Goal: Transaction & Acquisition: Purchase product/service

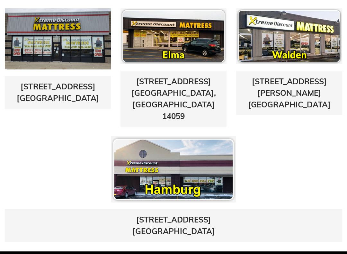
scroll to position [331, 0]
click at [196, 161] on img at bounding box center [173, 169] width 125 height 66
click at [191, 153] on img at bounding box center [173, 169] width 125 height 66
click at [197, 147] on img at bounding box center [173, 169] width 125 height 66
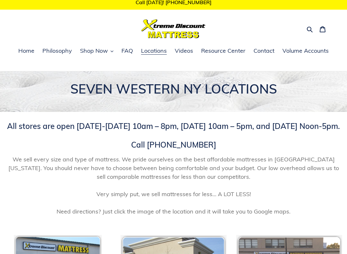
scroll to position [5, 0]
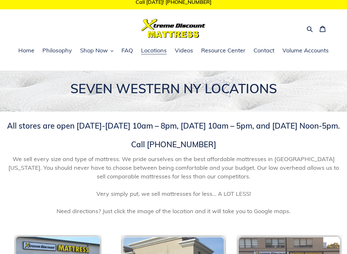
click at [31, 53] on span "Home" at bounding box center [26, 51] width 16 height 8
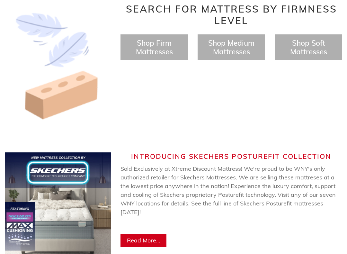
scroll to position [299, 0]
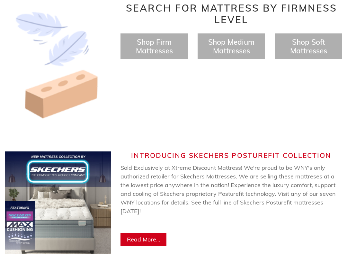
click at [235, 50] on span "Shop Medium Mattresses" at bounding box center [231, 47] width 46 height 18
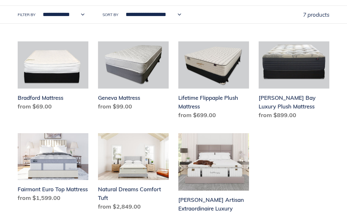
scroll to position [177, 0]
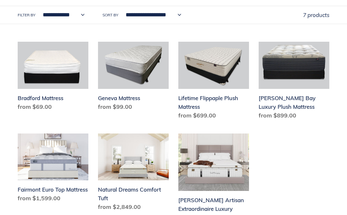
click at [305, 64] on link "[PERSON_NAME] Bay Luxury Plush Mattress" at bounding box center [294, 82] width 71 height 81
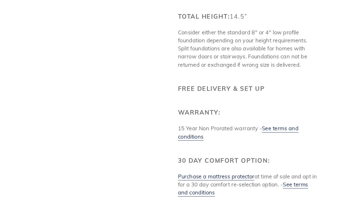
scroll to position [1026, 0]
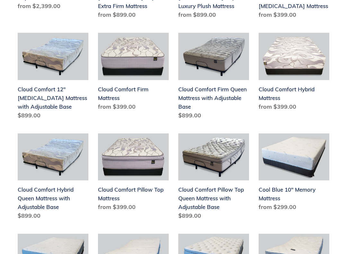
scroll to position [505, 0]
